Goal: Navigation & Orientation: Find specific page/section

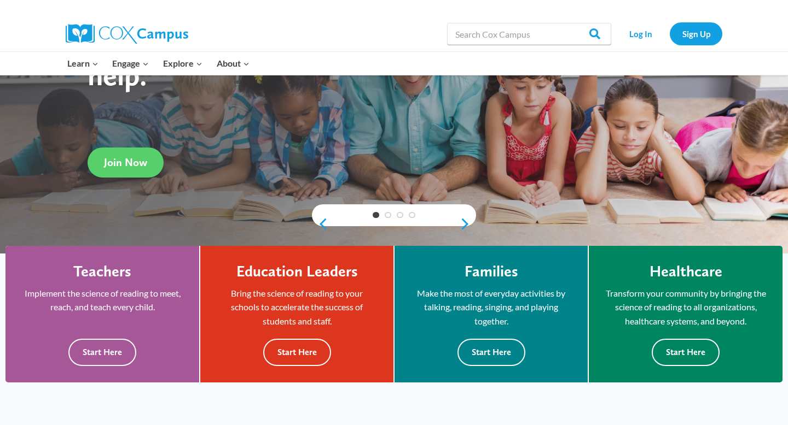
scroll to position [149, 0]
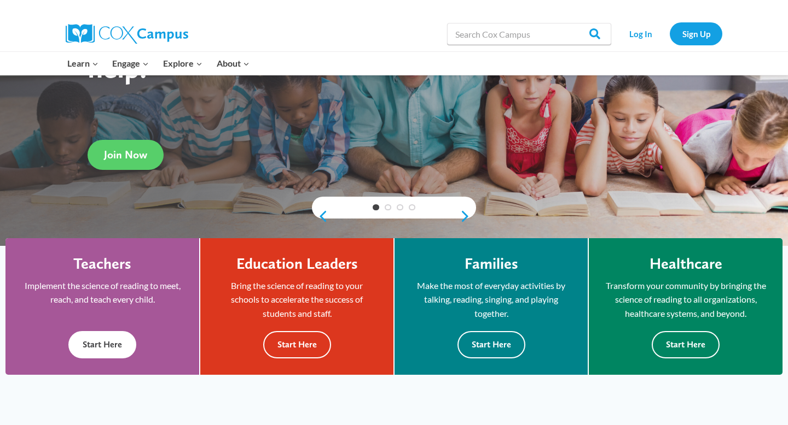
click at [106, 349] on button "Start Here" at bounding box center [102, 344] width 68 height 27
click at [100, 341] on button "Start Here" at bounding box center [102, 344] width 68 height 27
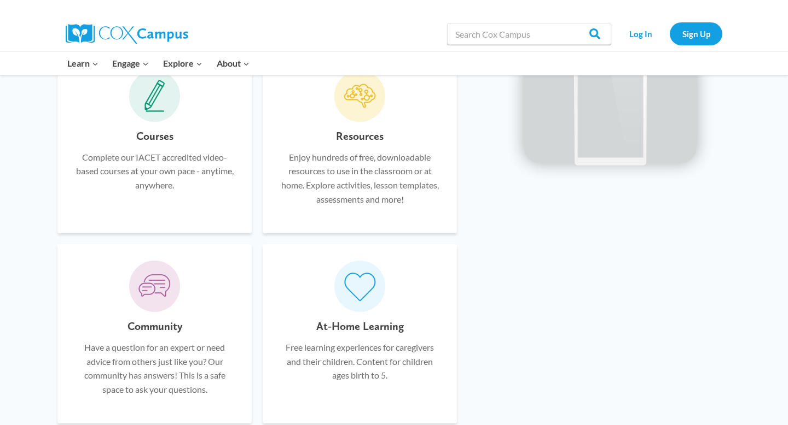
scroll to position [675, 0]
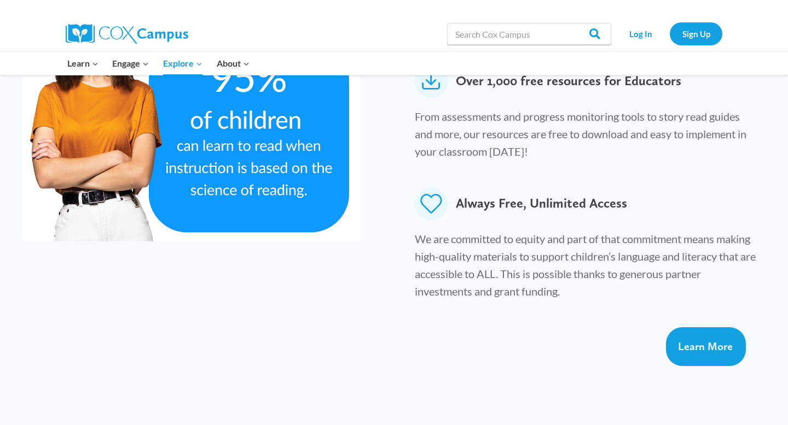
scroll to position [681, 0]
